Goal: Check status: Check status

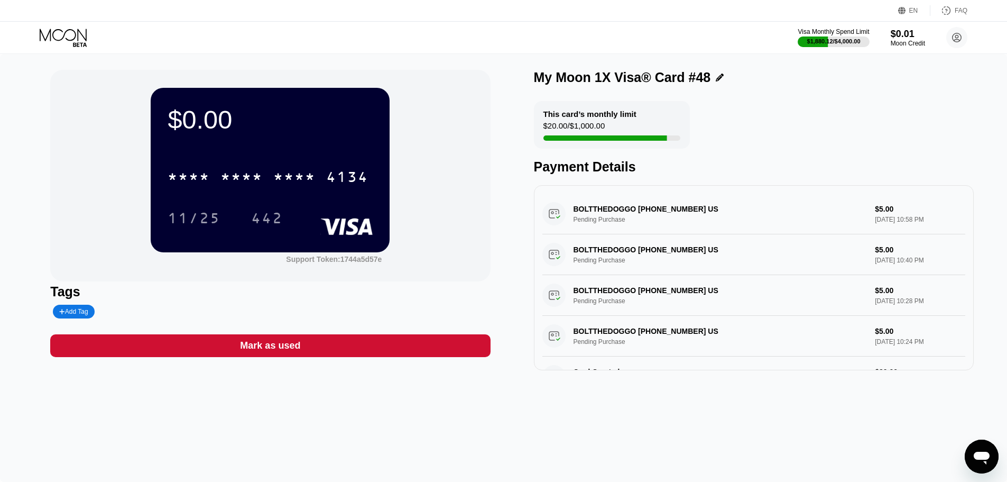
click at [81, 41] on icon at bounding box center [64, 38] width 49 height 19
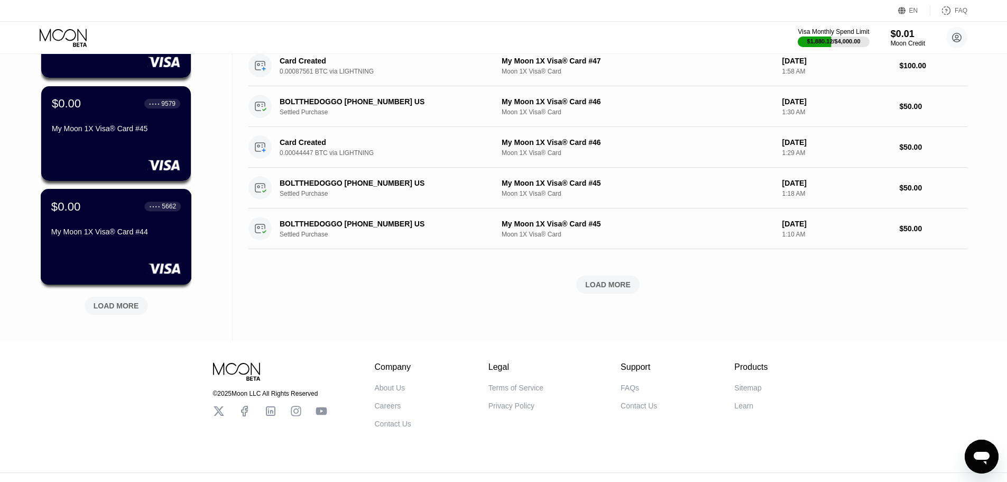
scroll to position [380, 0]
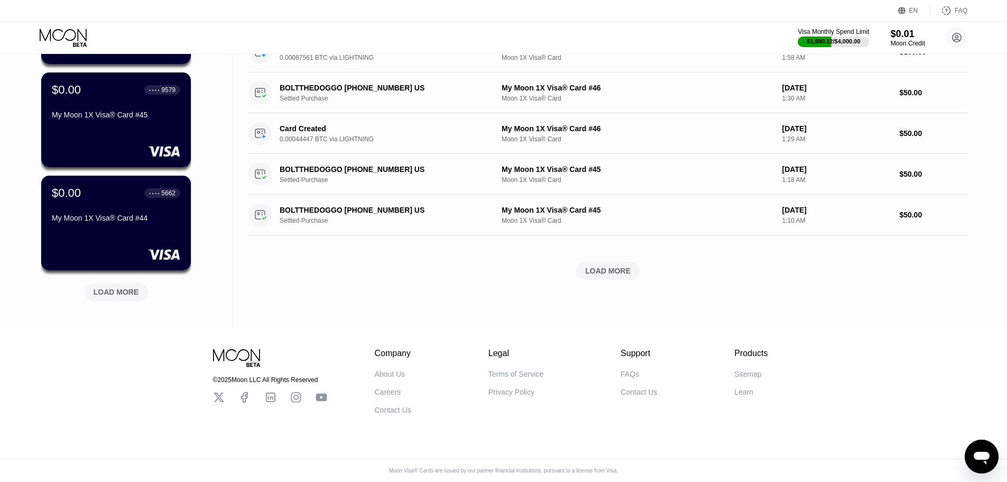
click at [120, 279] on div "LOAD MORE" at bounding box center [116, 290] width 79 height 22
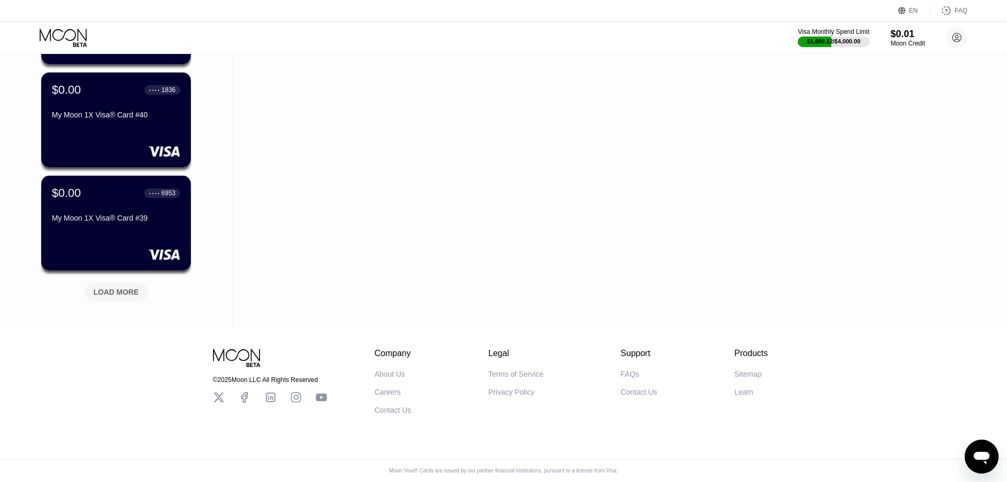
scroll to position [895, 0]
click at [129, 283] on div "LOAD MORE" at bounding box center [116, 292] width 63 height 18
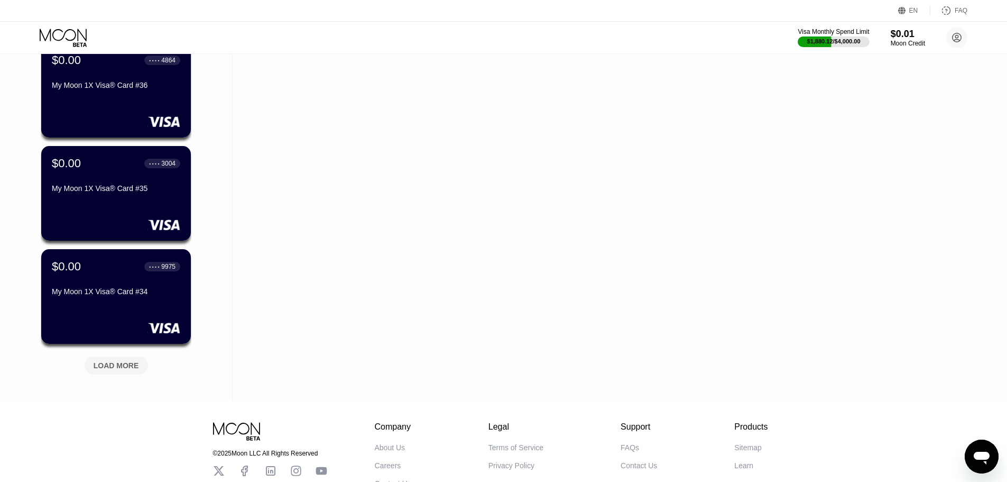
scroll to position [1411, 0]
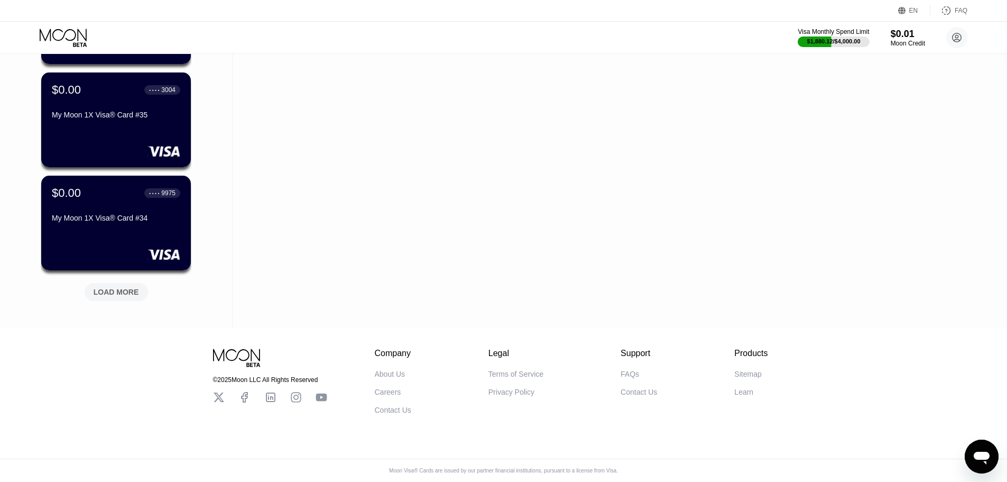
click at [130, 283] on div "LOAD MORE" at bounding box center [116, 292] width 63 height 18
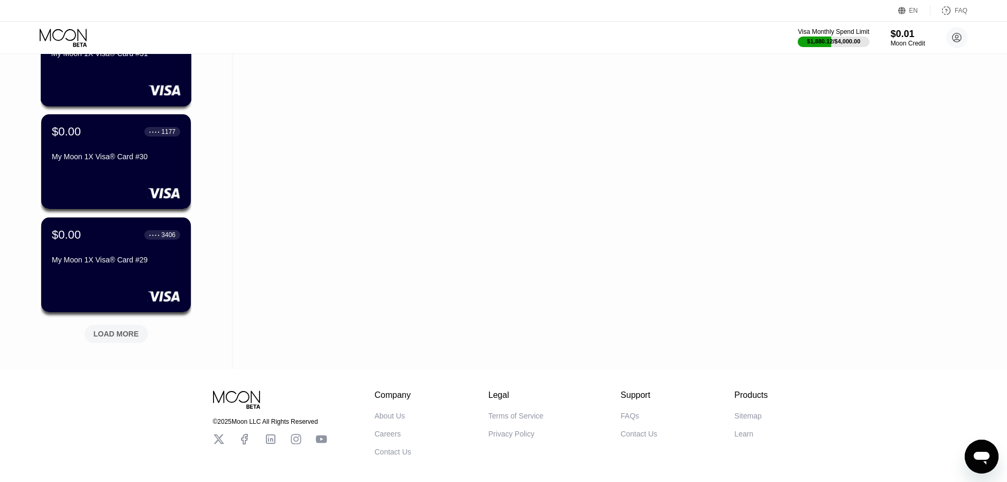
scroll to position [1887, 0]
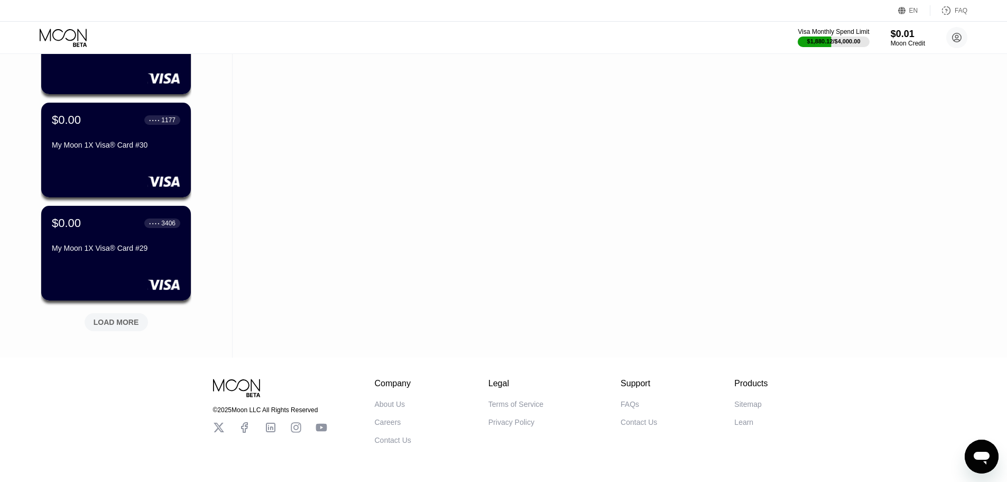
click at [132, 327] on div "LOAD MORE" at bounding box center [116, 322] width 45 height 10
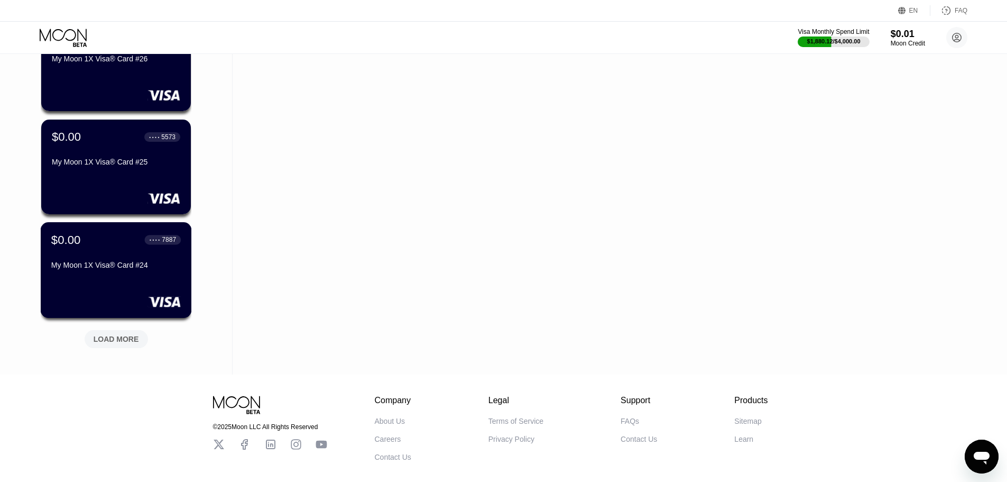
scroll to position [2442, 0]
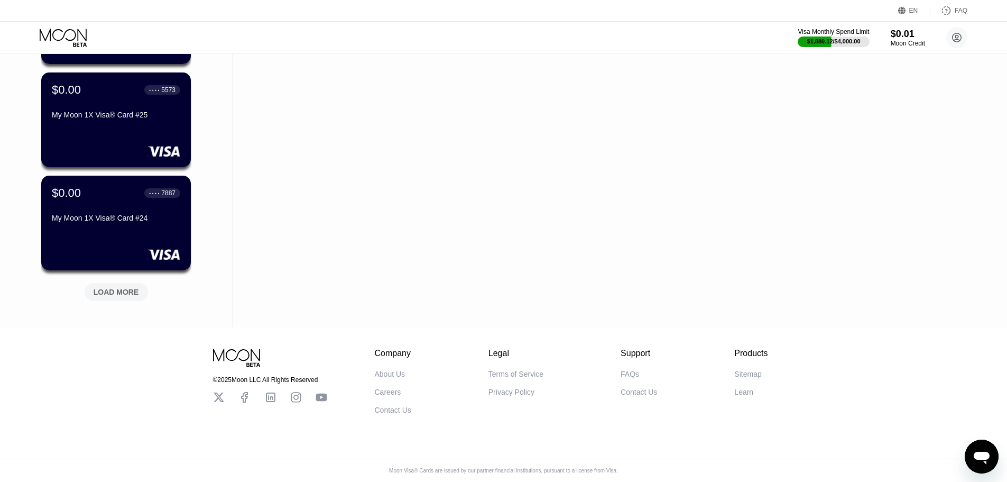
click at [120, 287] on div "LOAD MORE" at bounding box center [116, 292] width 45 height 10
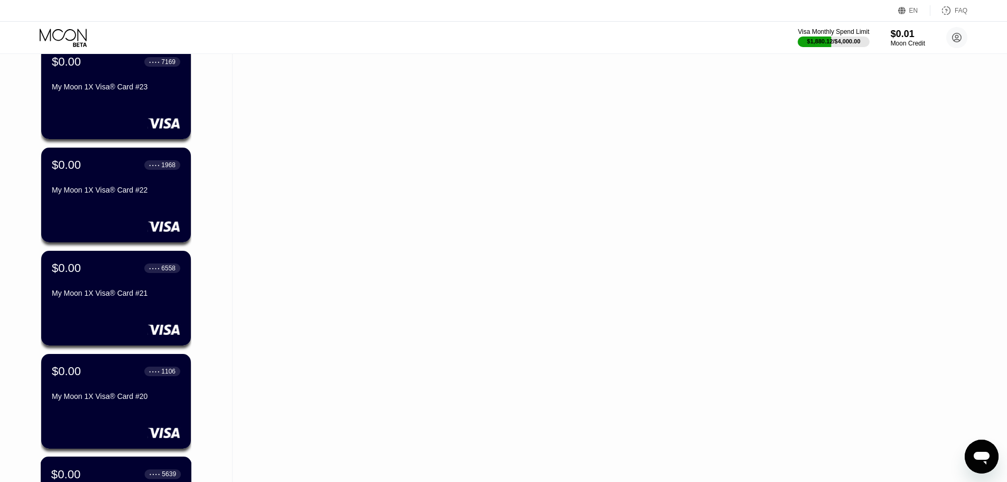
scroll to position [2958, 0]
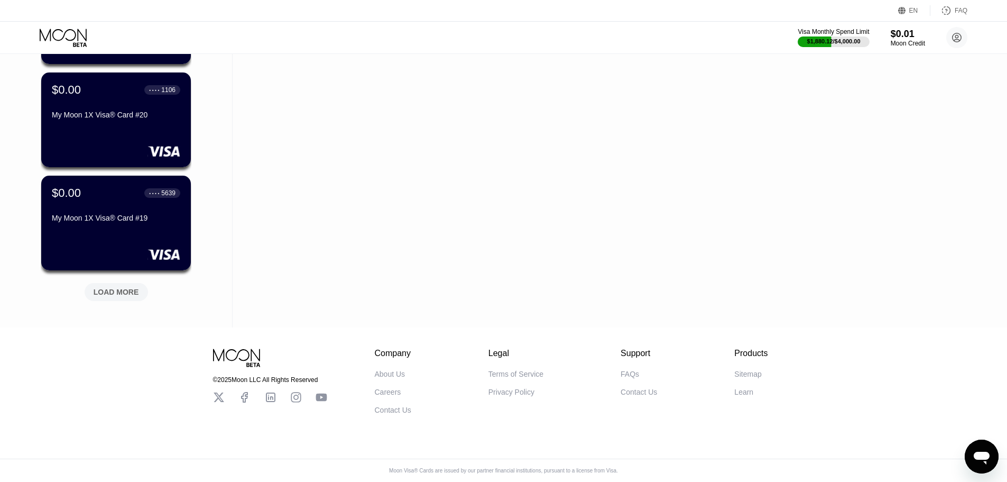
click at [115, 287] on div "LOAD MORE" at bounding box center [116, 292] width 45 height 10
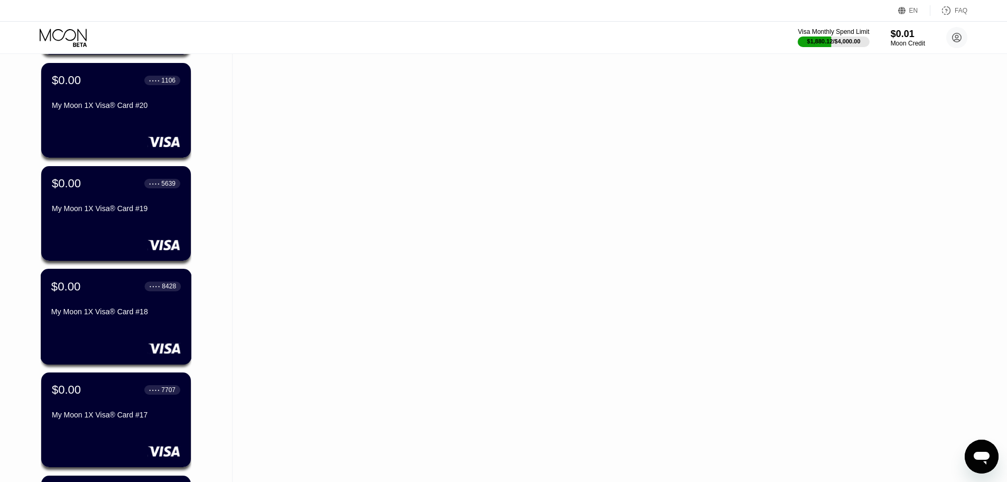
scroll to position [3473, 0]
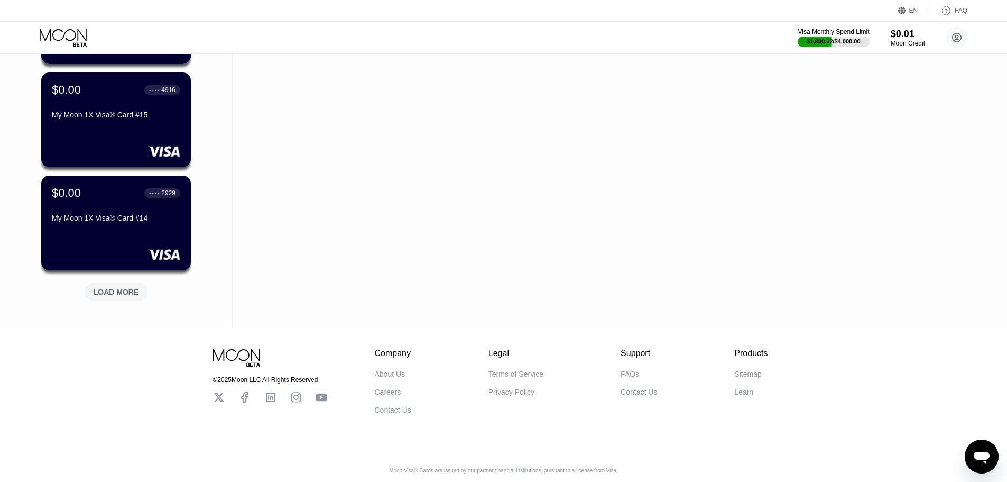
click at [118, 287] on div "LOAD MORE" at bounding box center [116, 292] width 45 height 10
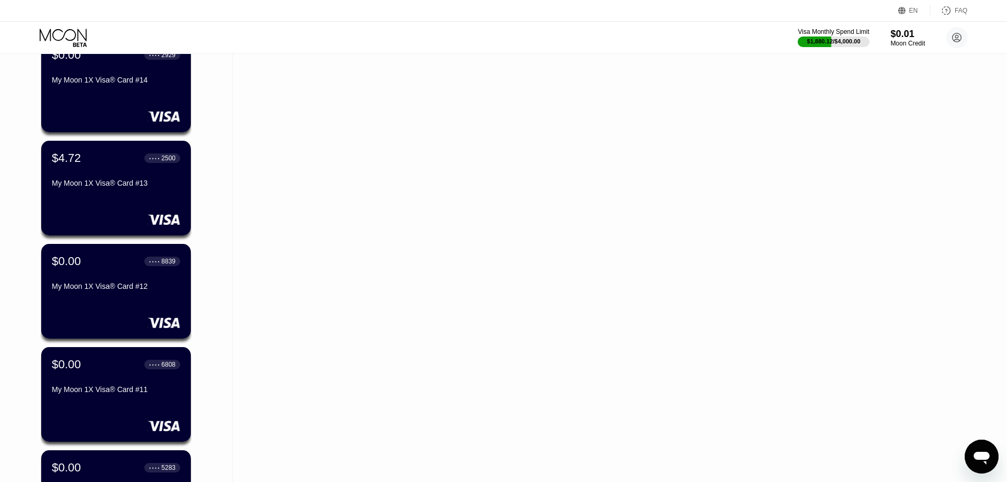
scroll to position [3791, 0]
